Goal: Transaction & Acquisition: Book appointment/travel/reservation

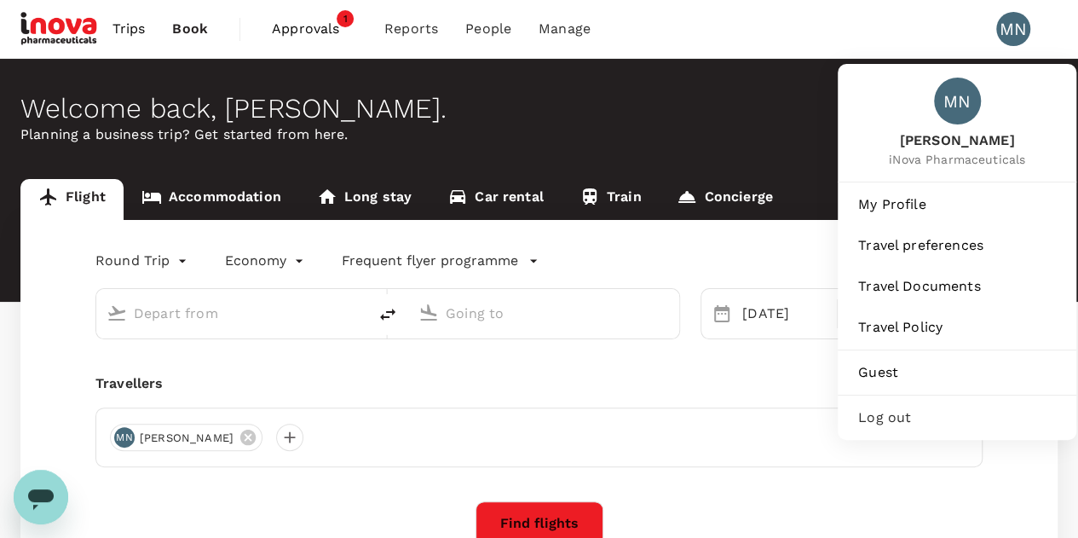
click at [916, 415] on span "Log out" at bounding box center [957, 418] width 198 height 20
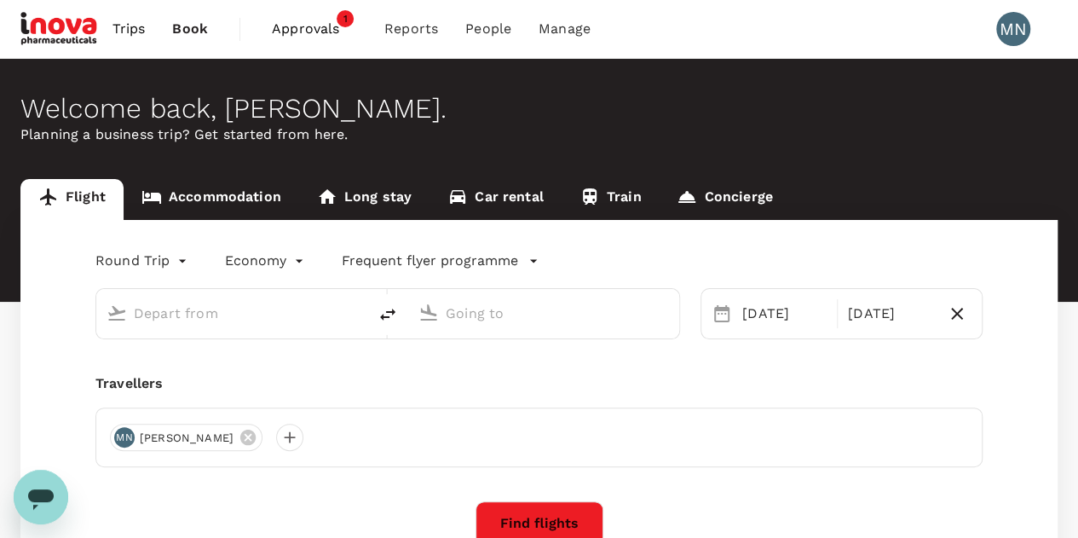
type input "business"
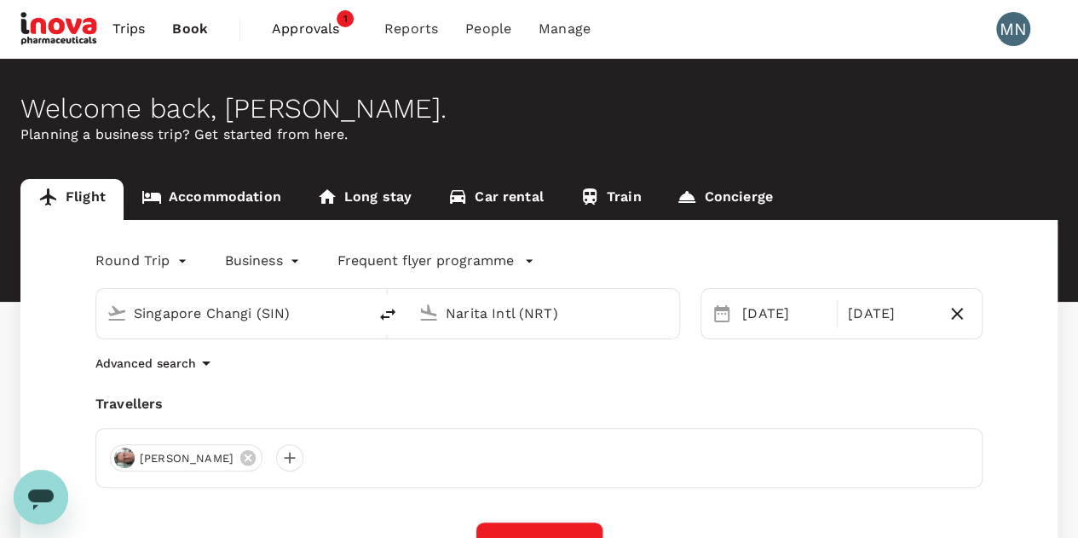
type input "Singapore Changi (SIN)"
type input "Narita Intl (NRT)"
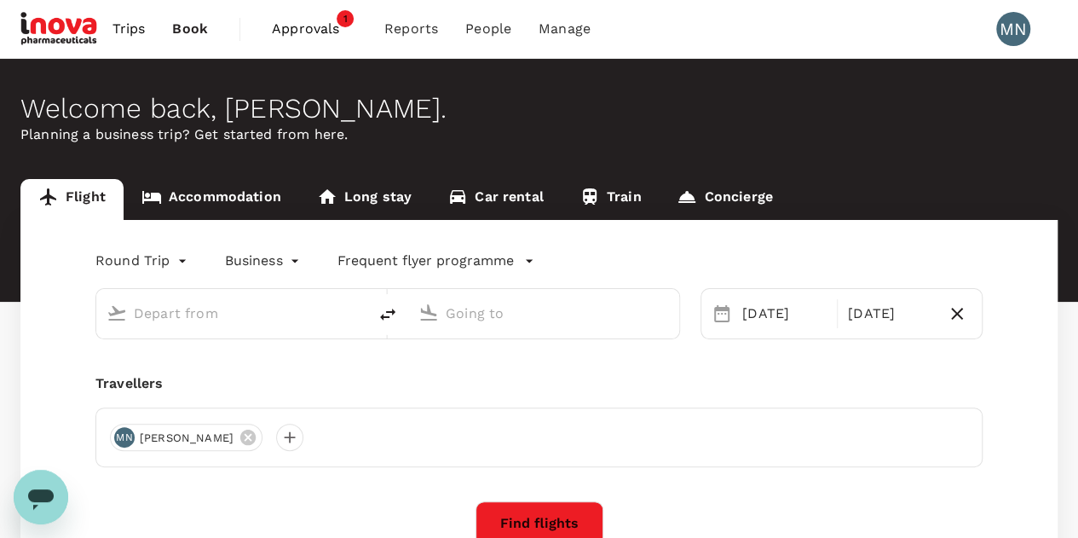
type input "Singapore Changi (SIN)"
type input "Narita Intl (NRT)"
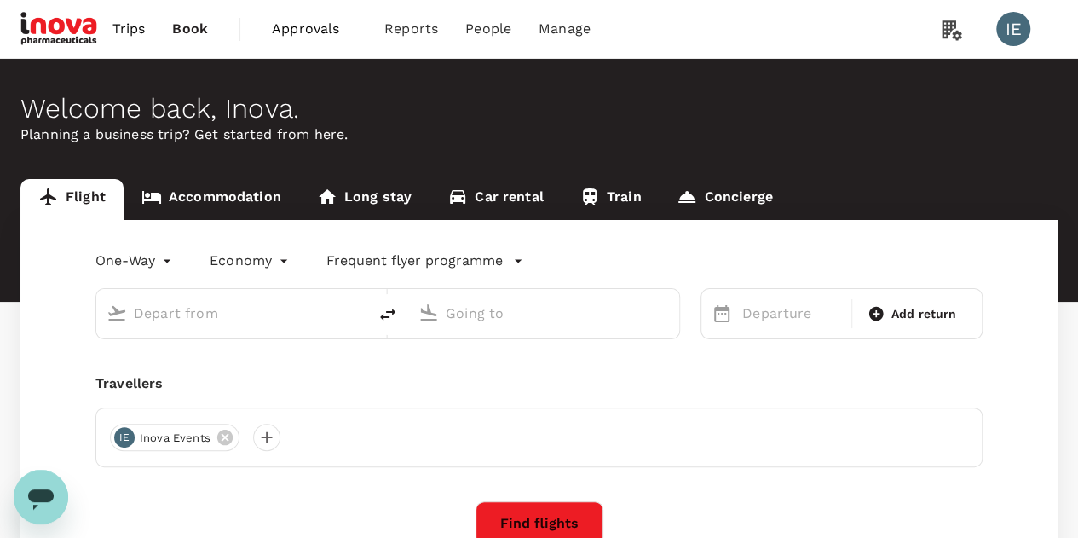
type input "roundtrip"
type input "Zurich, Switzerland (any)"
type input "Charles de Gaulle (CDG)"
type input "Zurich, Switzerland (any)"
type input "Charles de Gaulle (CDG)"
